Goal: Task Accomplishment & Management: Manage account settings

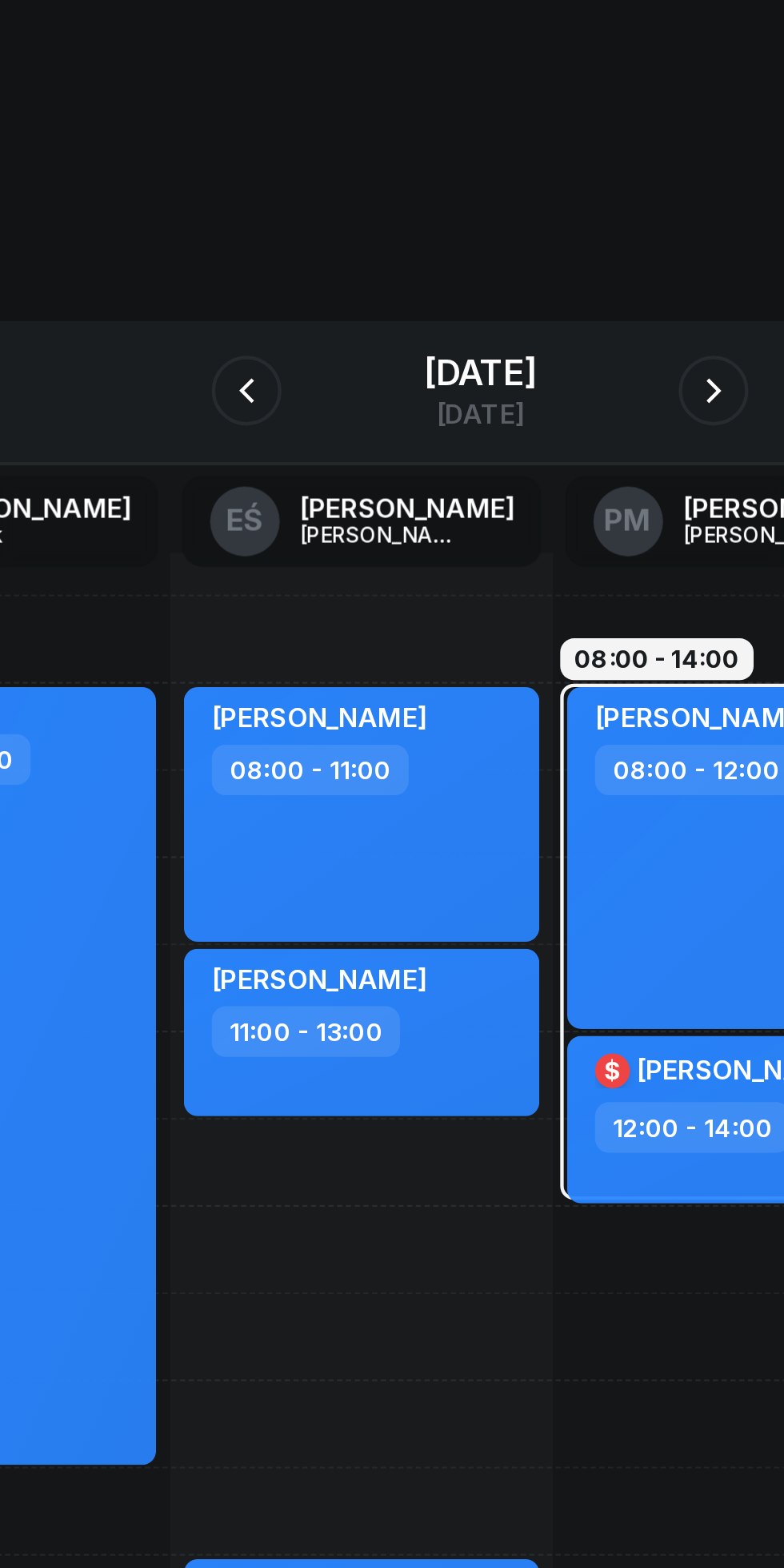
click at [367, 179] on div "[DATE]" at bounding box center [392, 171] width 52 height 16
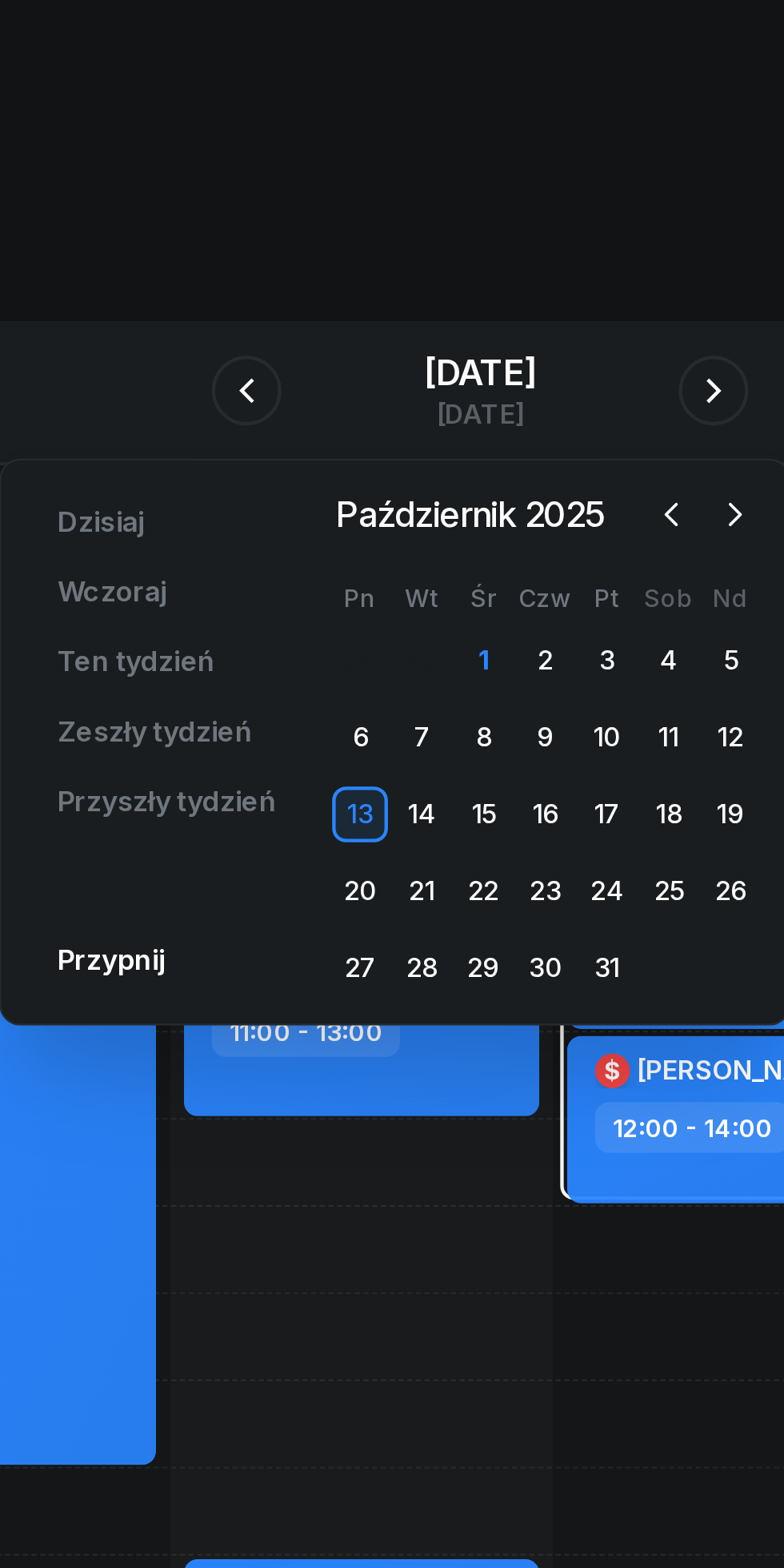
click at [394, 303] on div "1" at bounding box center [394, 303] width 25 height 25
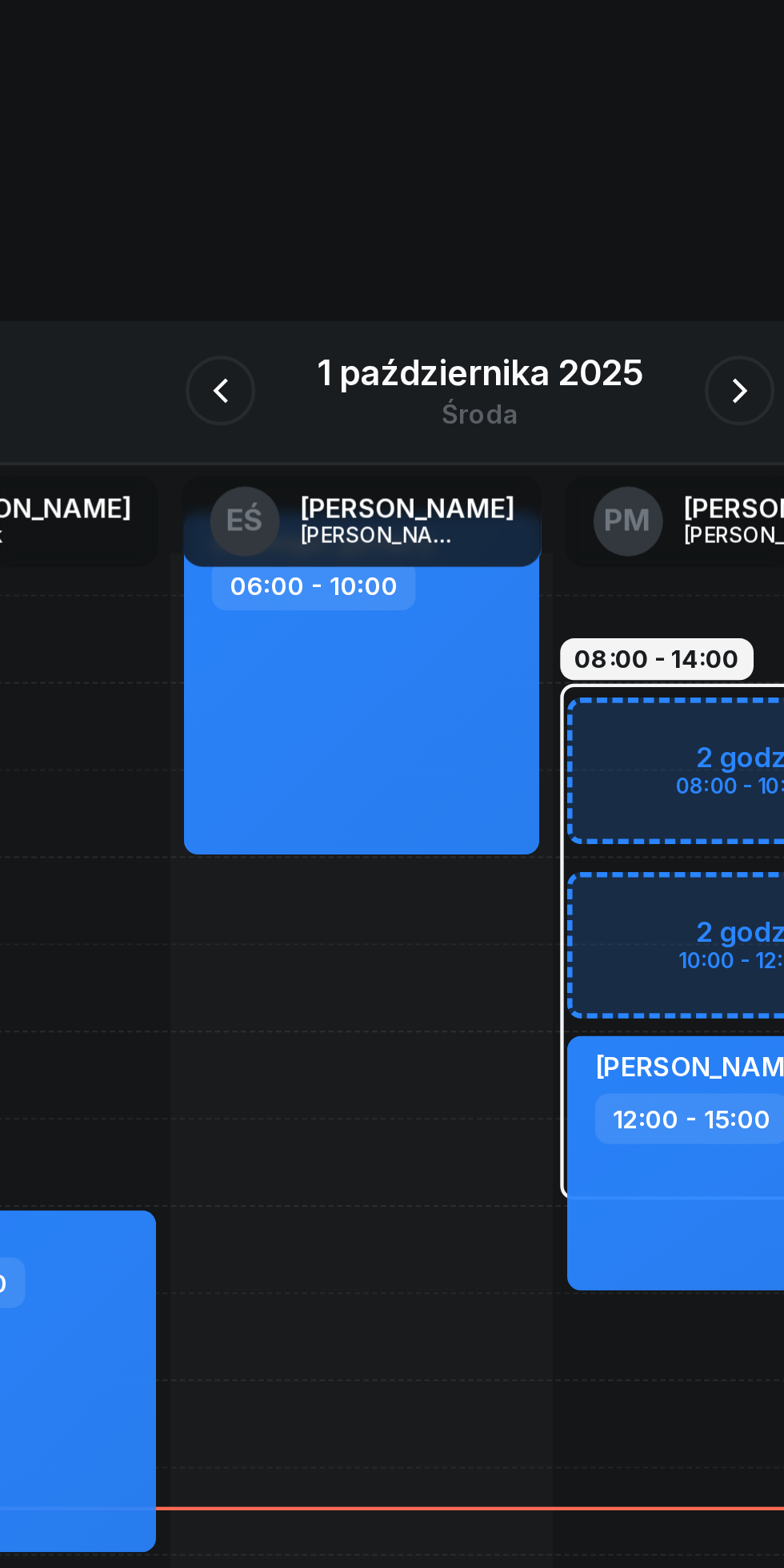
click at [505, 175] on icon "button" at bounding box center [511, 178] width 19 height 19
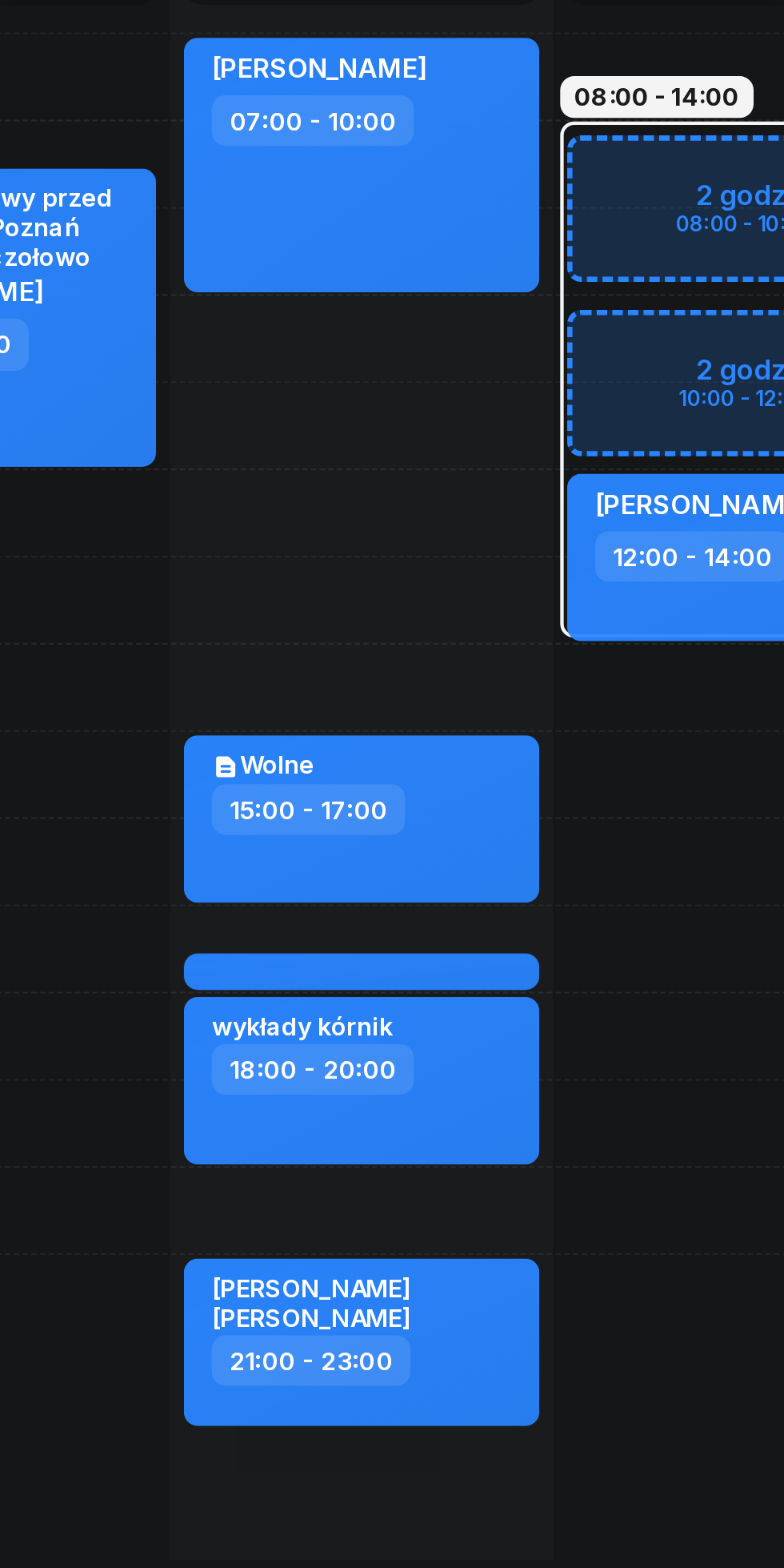
click at [397, 883] on div "[PERSON_NAME] [PERSON_NAME] 21:00 - 23:00" at bounding box center [338, 874] width 163 height 77
select select "21"
select select "23"
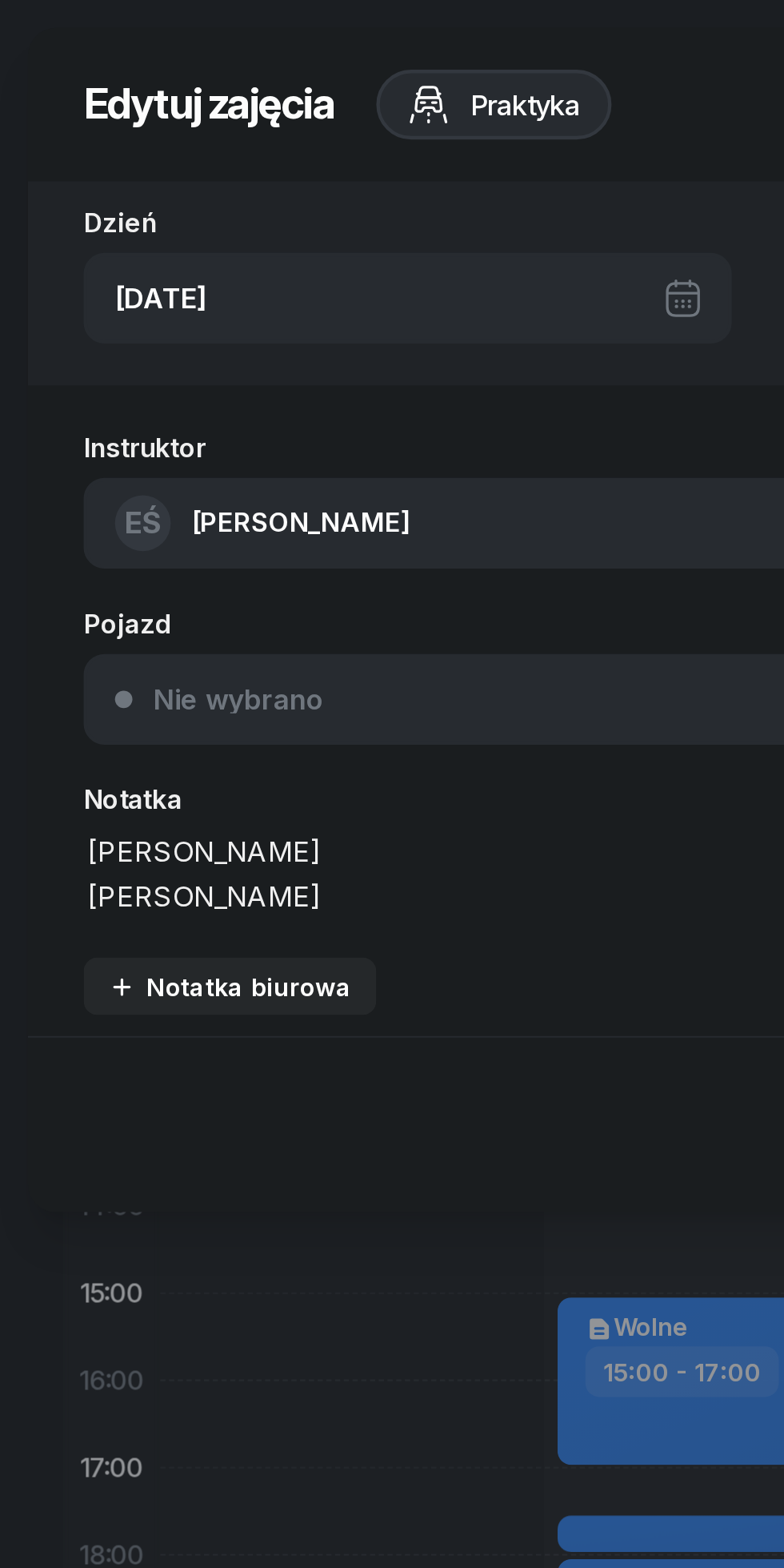
click at [107, 418] on textarea "[PERSON_NAME] [PERSON_NAME]" at bounding box center [210, 399] width 344 height 41
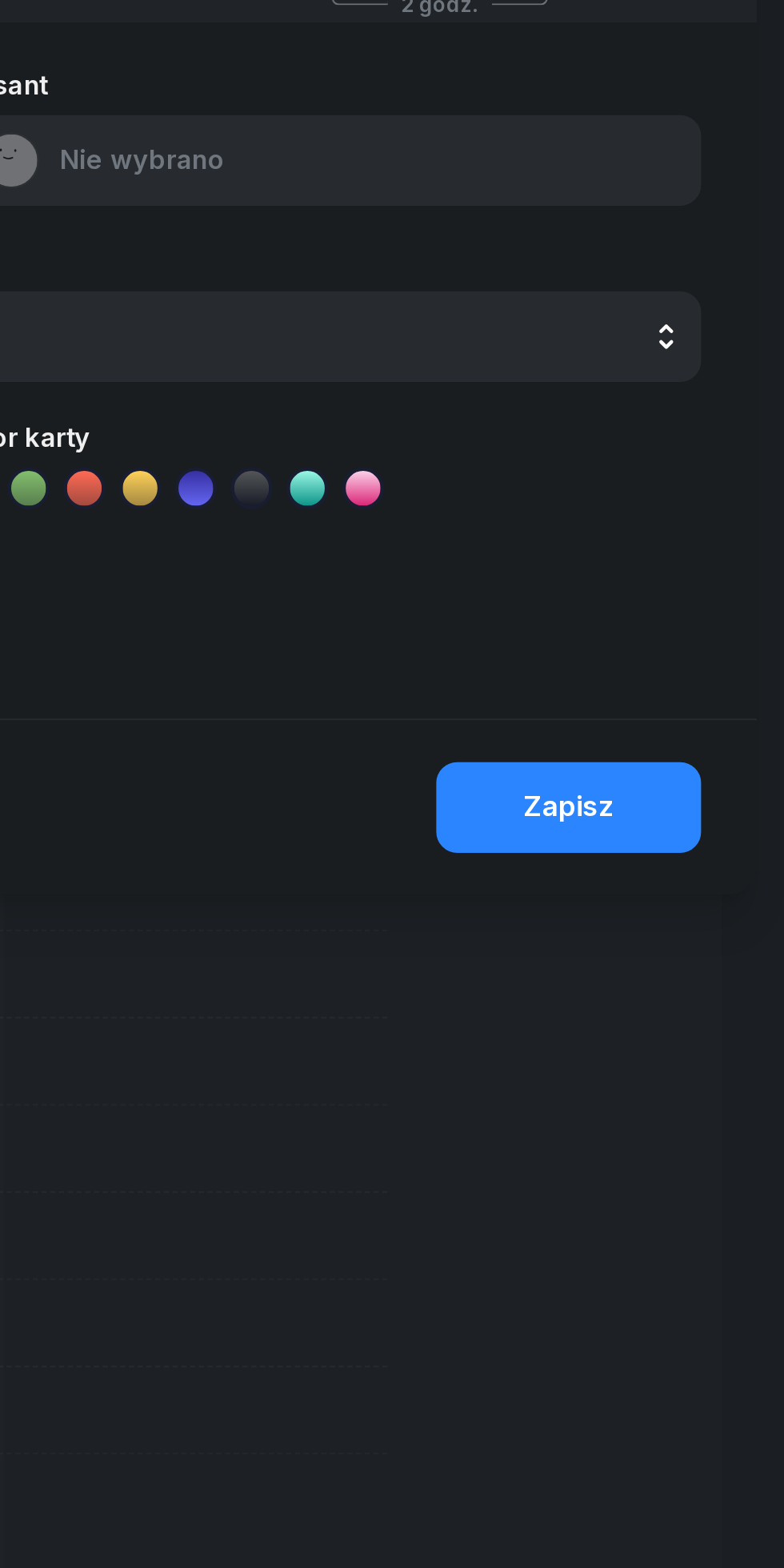
type textarea "[PERSON_NAME] [PERSON_NAME]"
click at [708, 536] on button "Zapisz" at bounding box center [685, 537] width 121 height 42
